Goal: Information Seeking & Learning: Learn about a topic

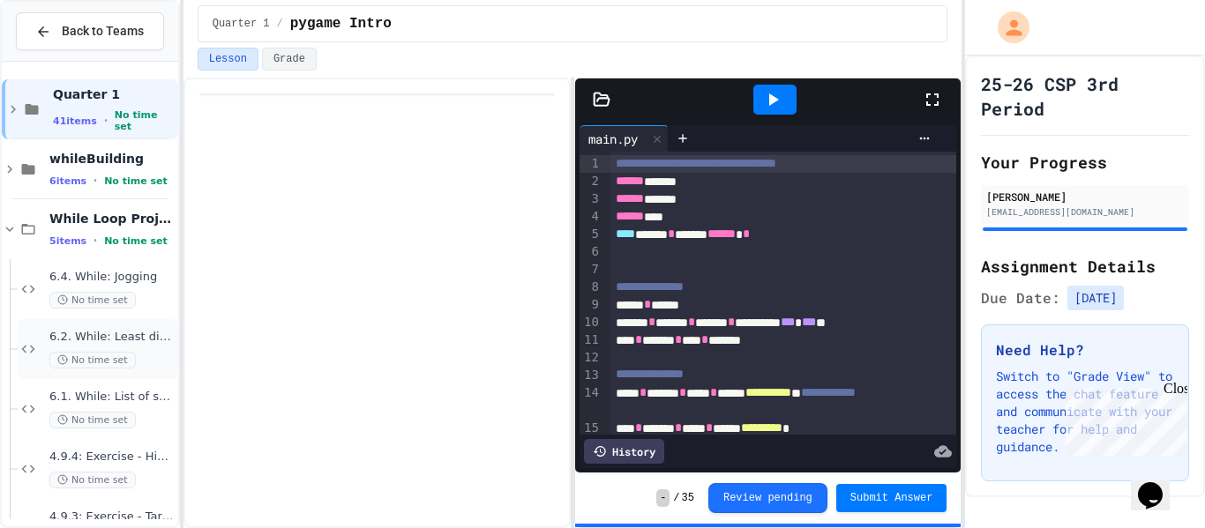
click at [131, 328] on div "6.2. While: Least divisor No time set" at bounding box center [98, 349] width 160 height 60
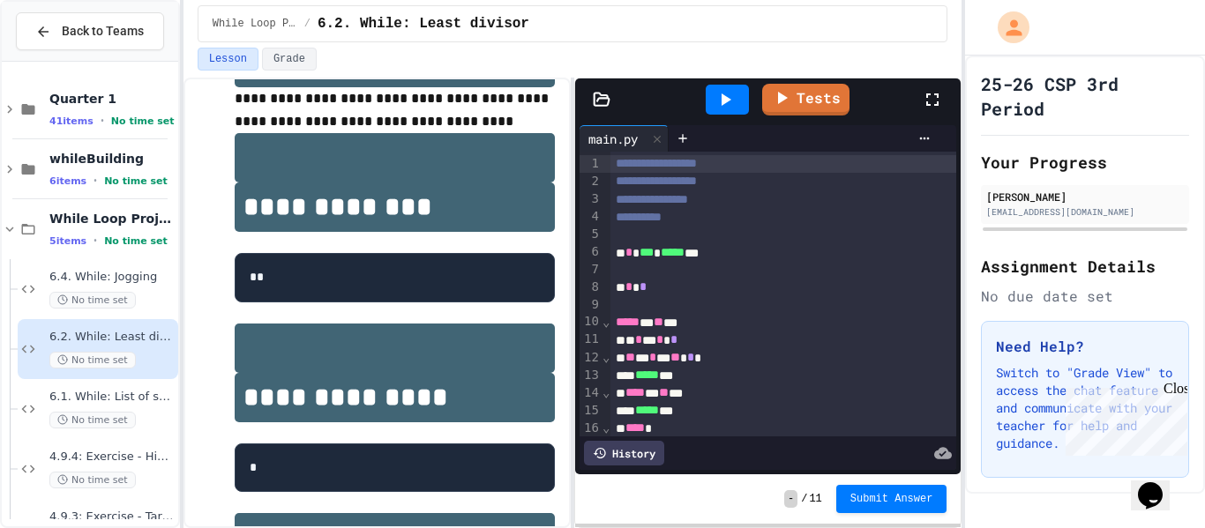
click at [671, 289] on div "* * *" at bounding box center [783, 288] width 347 height 18
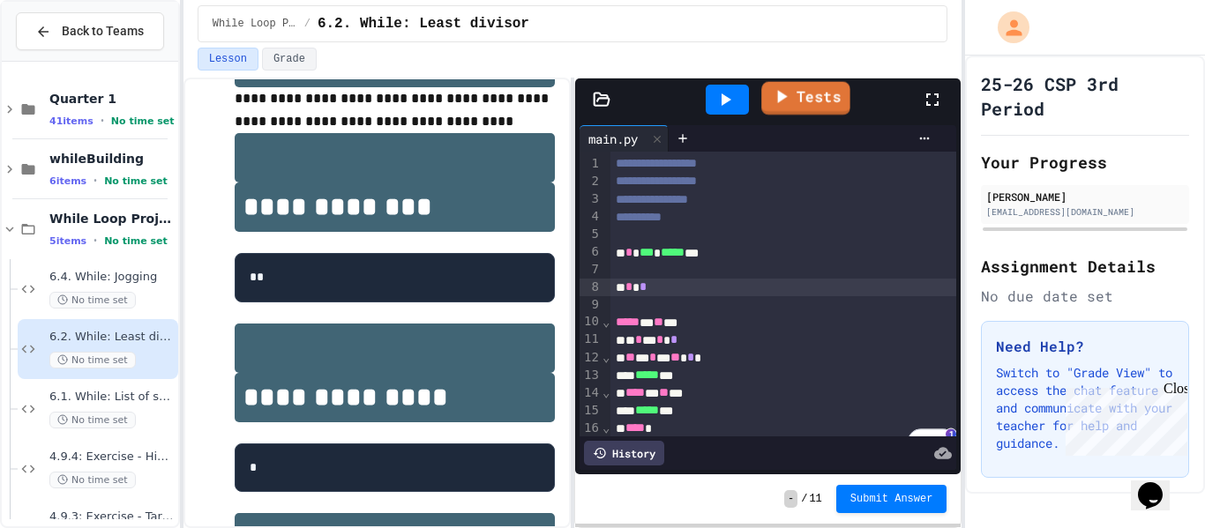
click at [789, 107] on icon at bounding box center [780, 97] width 21 height 22
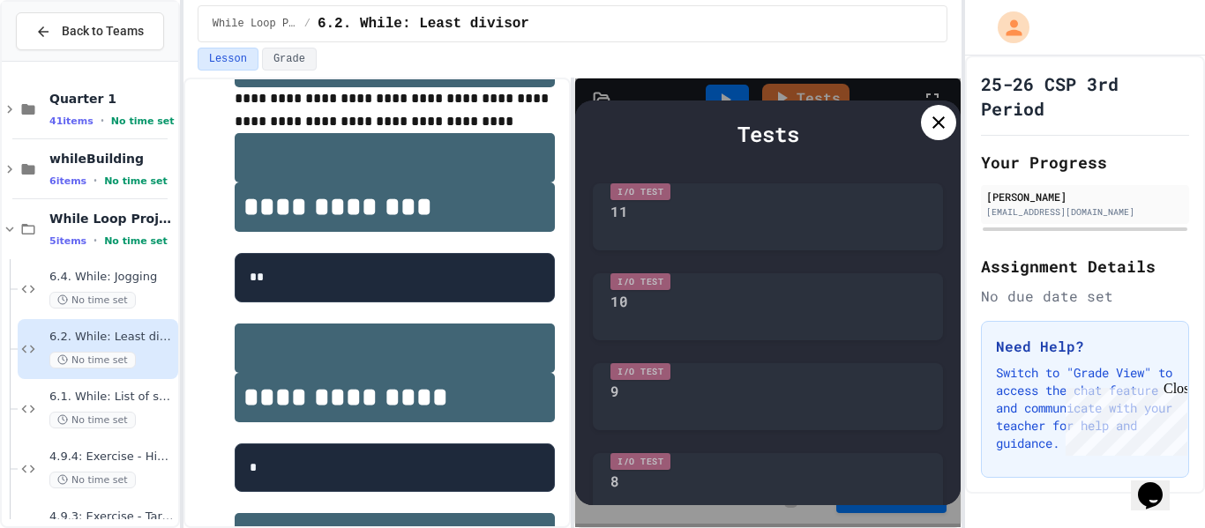
click at [851, 490] on div "I/O Test 8" at bounding box center [768, 482] width 350 height 76
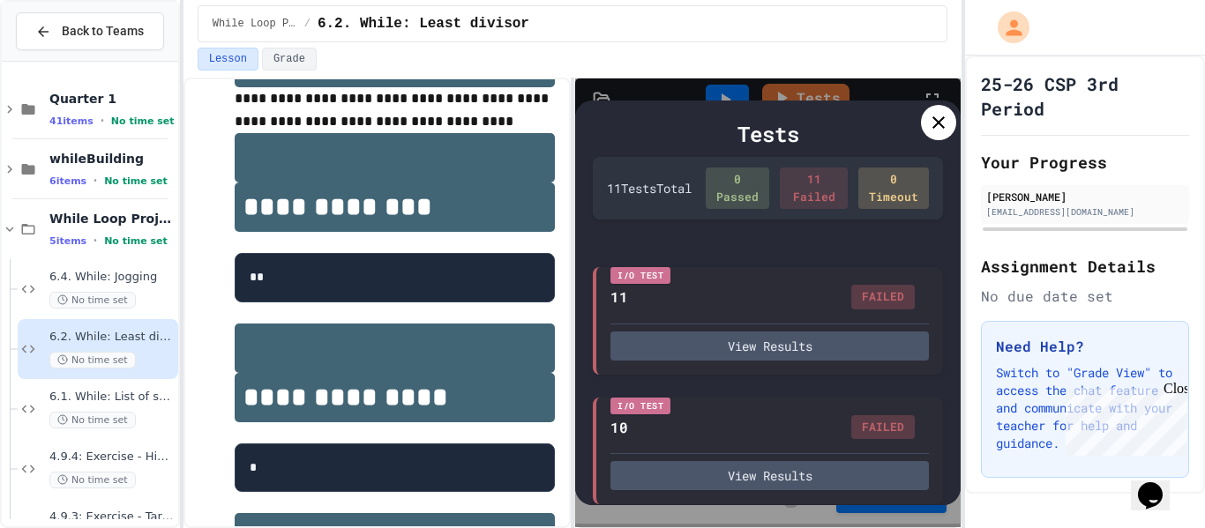
click at [945, 125] on icon at bounding box center [938, 122] width 21 height 21
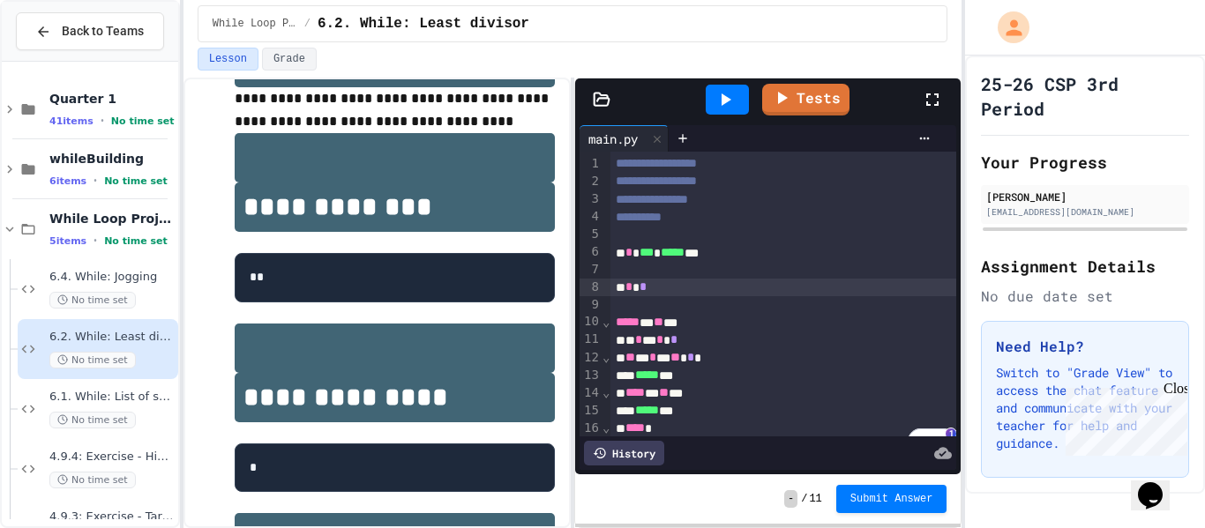
click at [713, 281] on div "* * *" at bounding box center [783, 288] width 347 height 18
click at [817, 96] on link "Tests" at bounding box center [805, 98] width 85 height 34
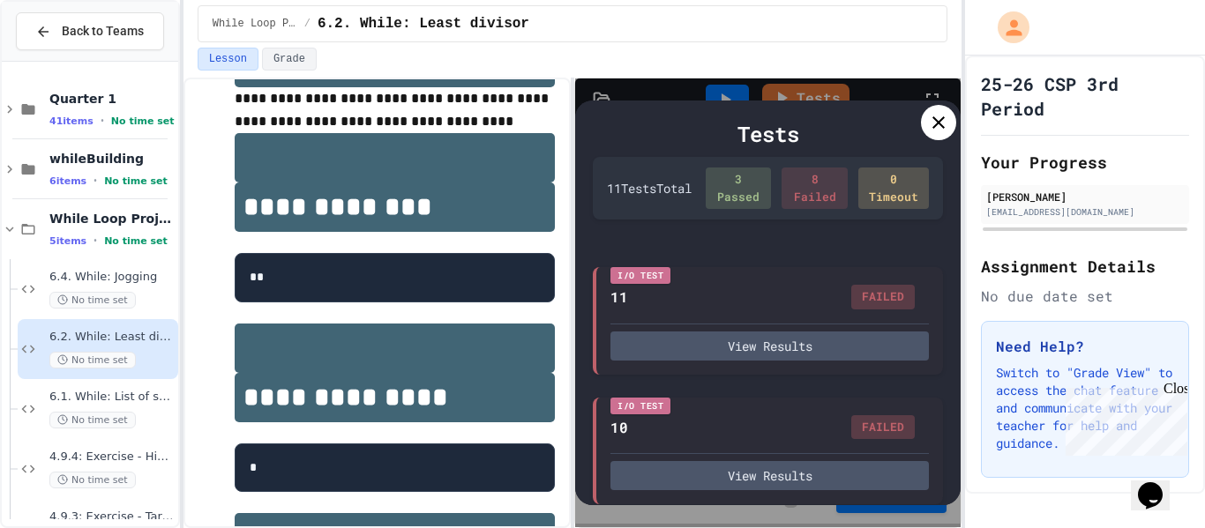
click at [932, 130] on icon at bounding box center [938, 122] width 21 height 21
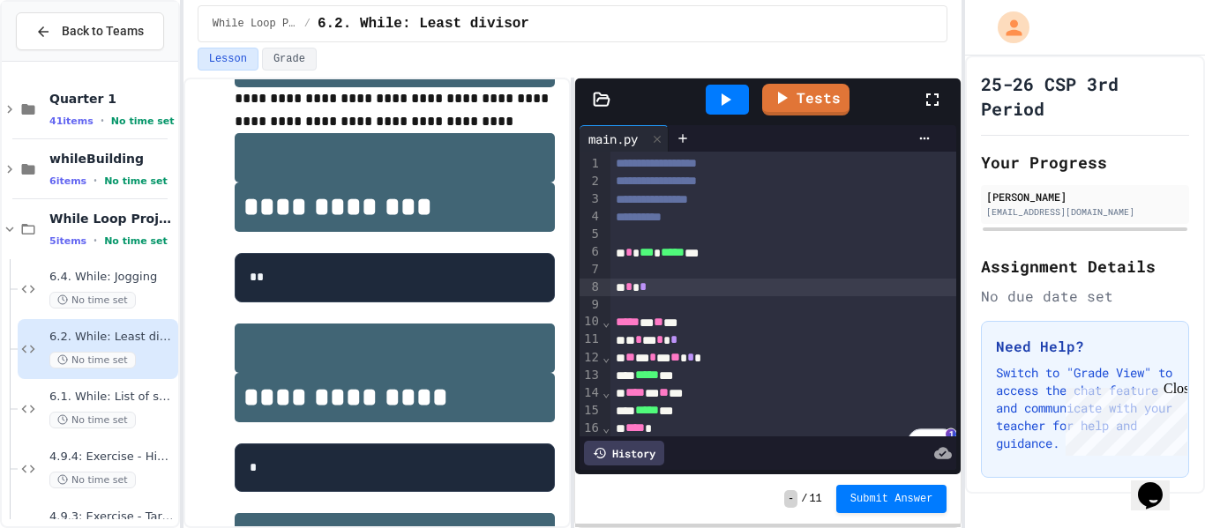
click at [716, 289] on div "* * *" at bounding box center [783, 288] width 347 height 18
click at [804, 93] on link "Tests" at bounding box center [805, 101] width 86 height 32
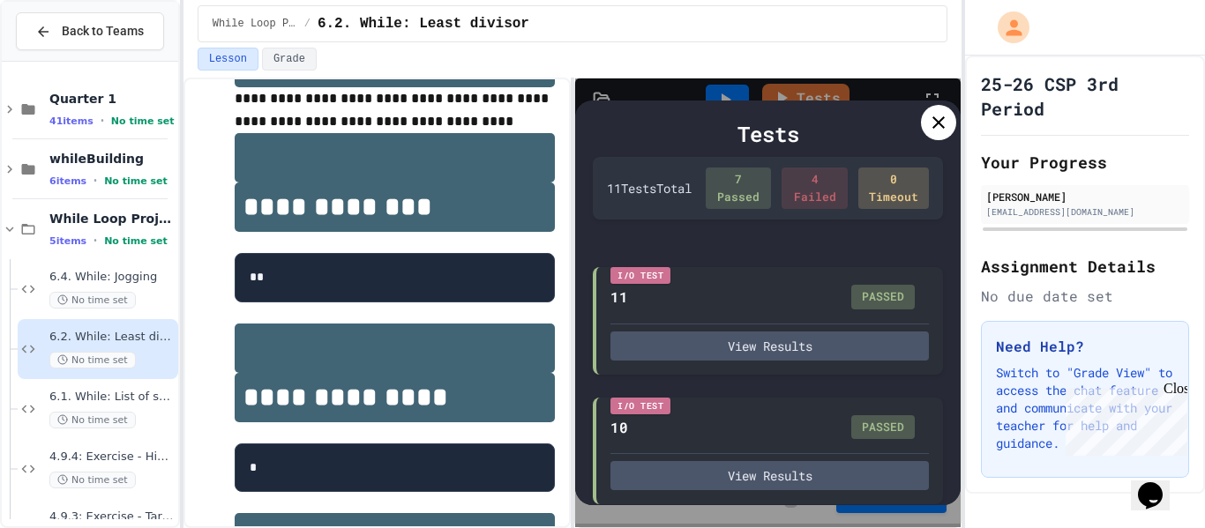
click at [931, 127] on icon at bounding box center [938, 122] width 21 height 21
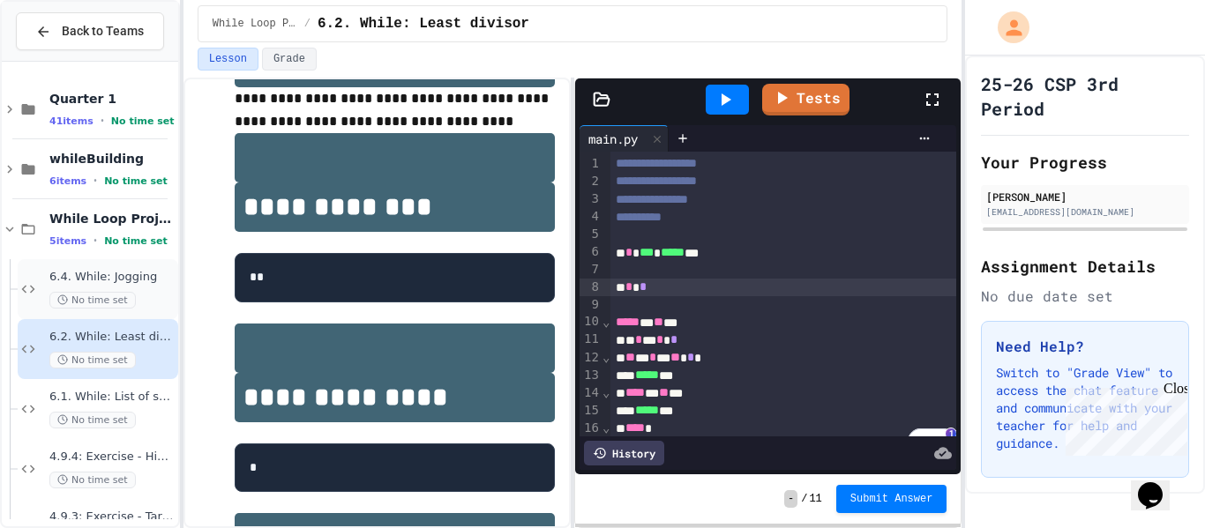
click at [82, 285] on div "6.4. While: Jogging No time set" at bounding box center [111, 289] width 125 height 39
